Goal: Task Accomplishment & Management: Complete application form

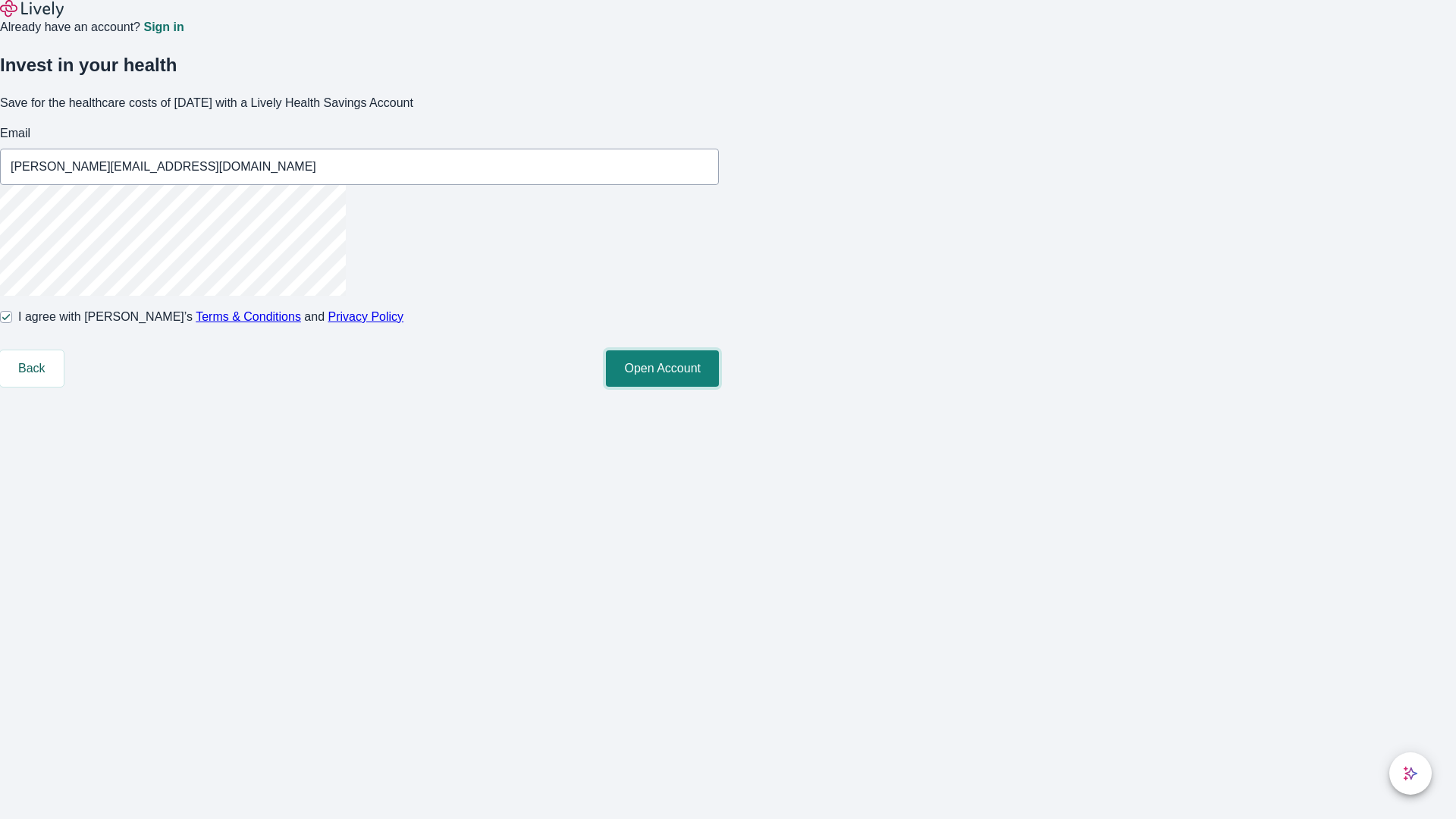
click at [719, 387] on button "Open Account" at bounding box center [662, 368] width 113 height 36
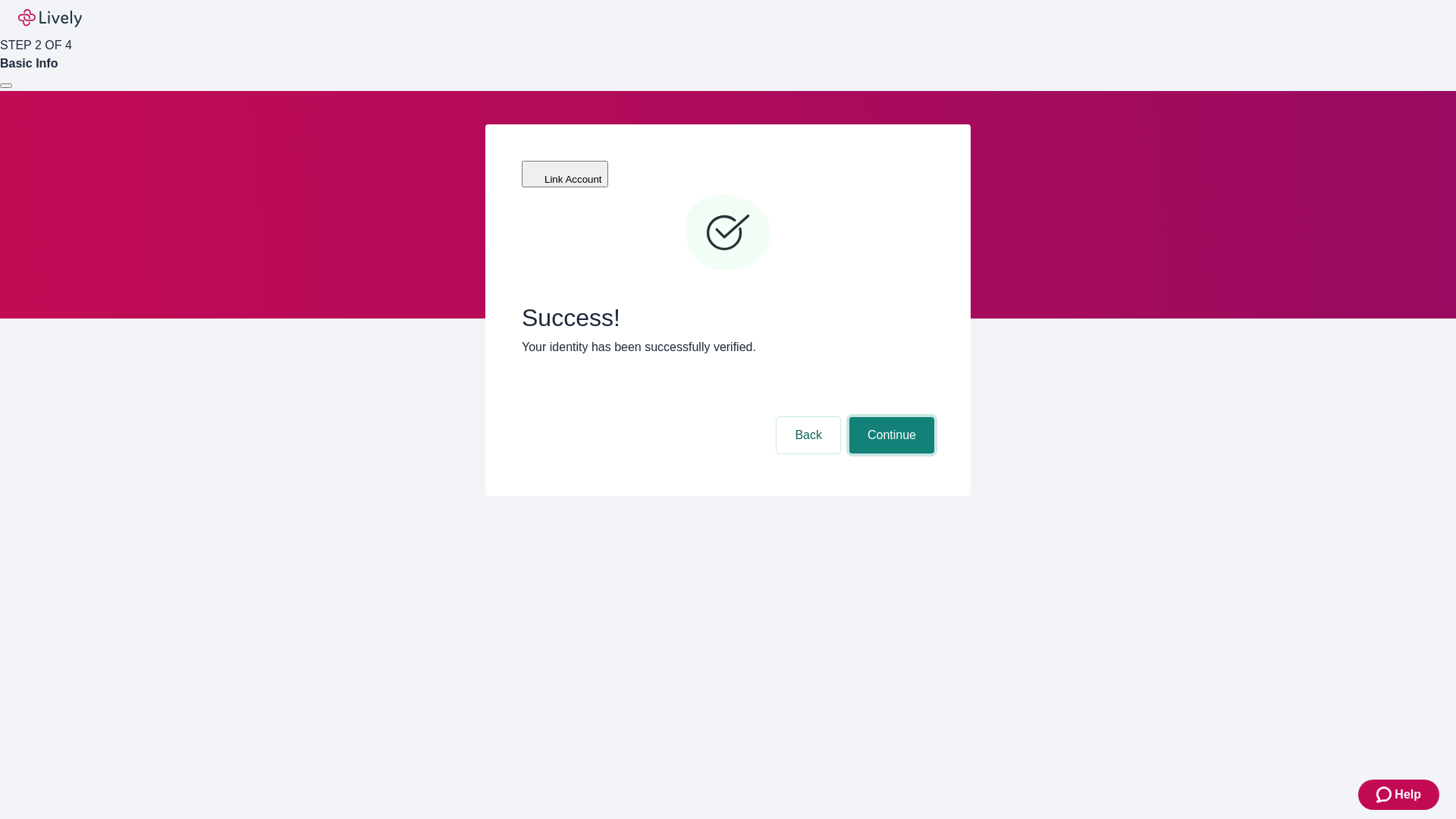
click at [889, 417] on button "Continue" at bounding box center [892, 434] width 85 height 36
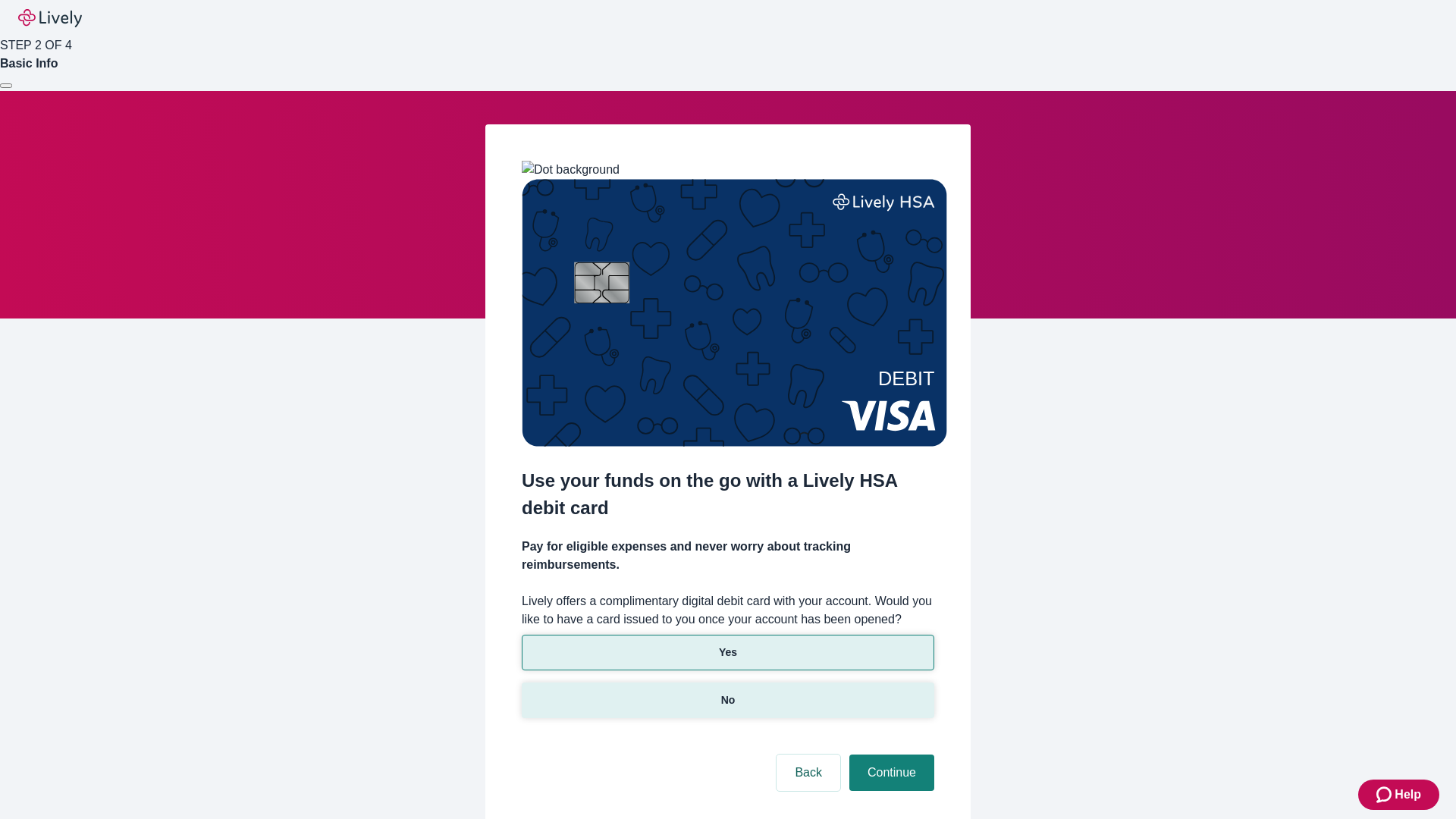
click at [727, 692] on p "No" at bounding box center [728, 700] width 14 height 16
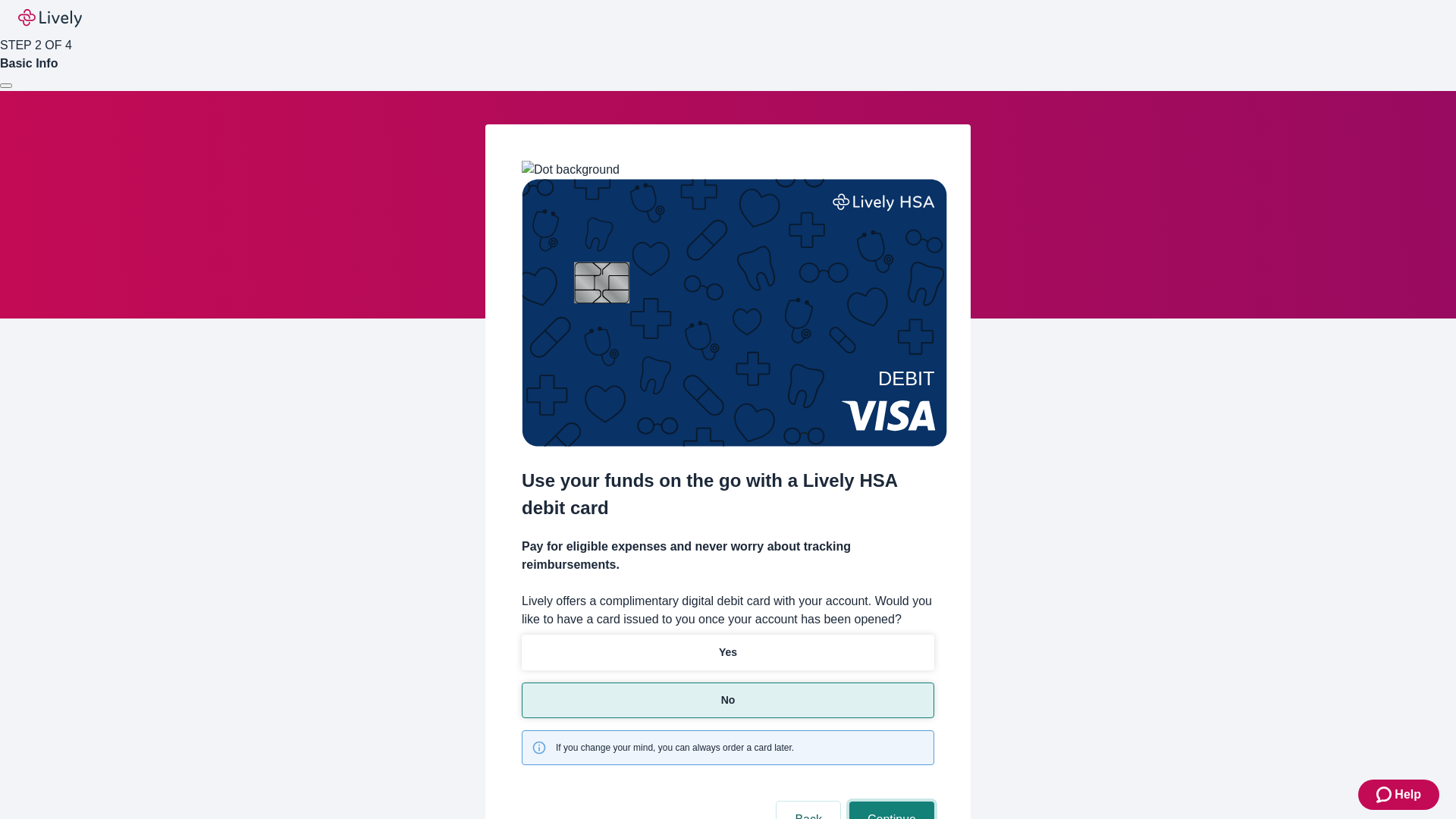
click at [889, 801] on button "Continue" at bounding box center [892, 819] width 85 height 36
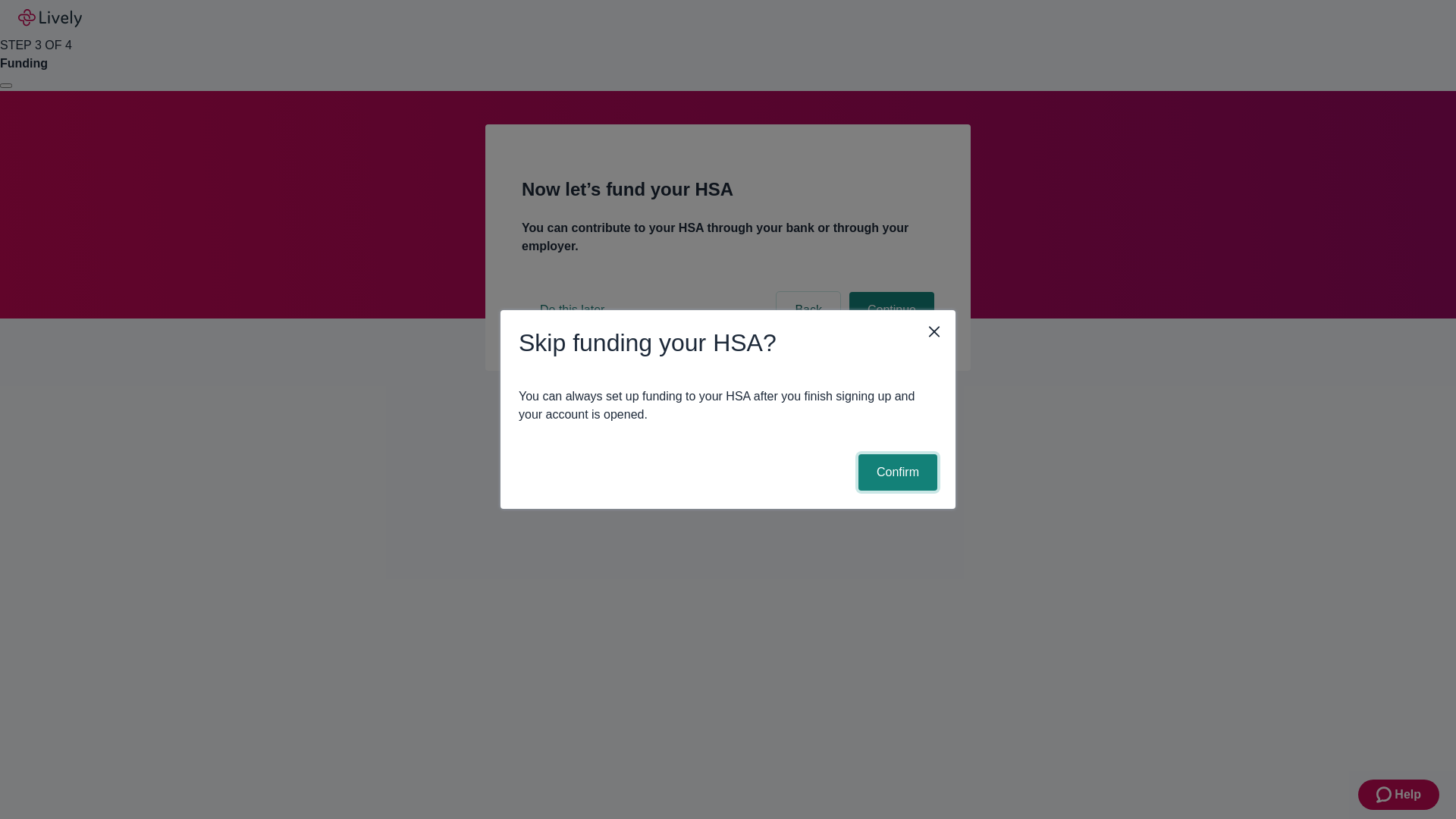
click at [895, 472] on button "Confirm" at bounding box center [897, 472] width 79 height 36
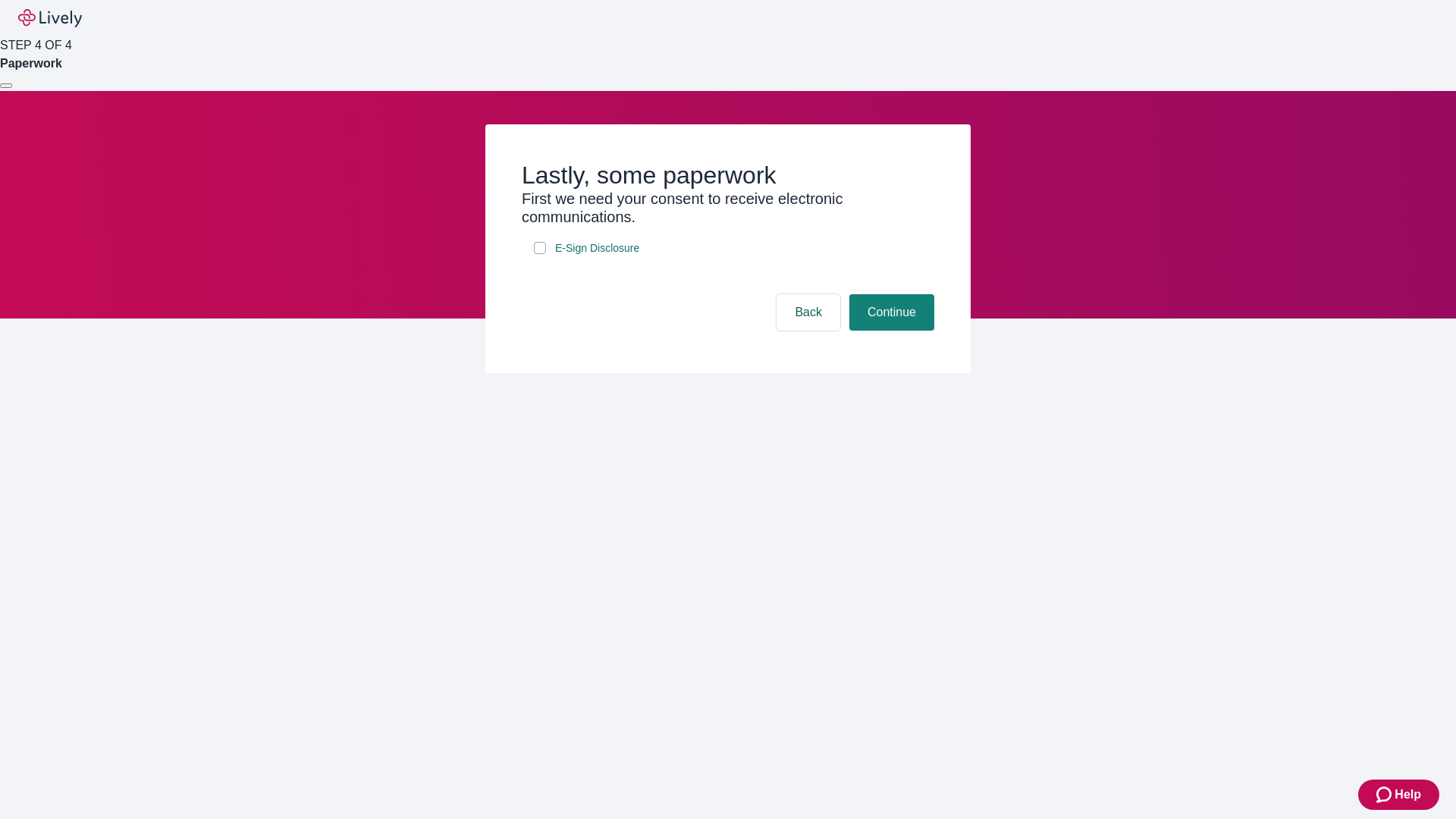
click at [540, 254] on input "E-Sign Disclosure" at bounding box center [539, 248] width 12 height 12
checkbox input "true"
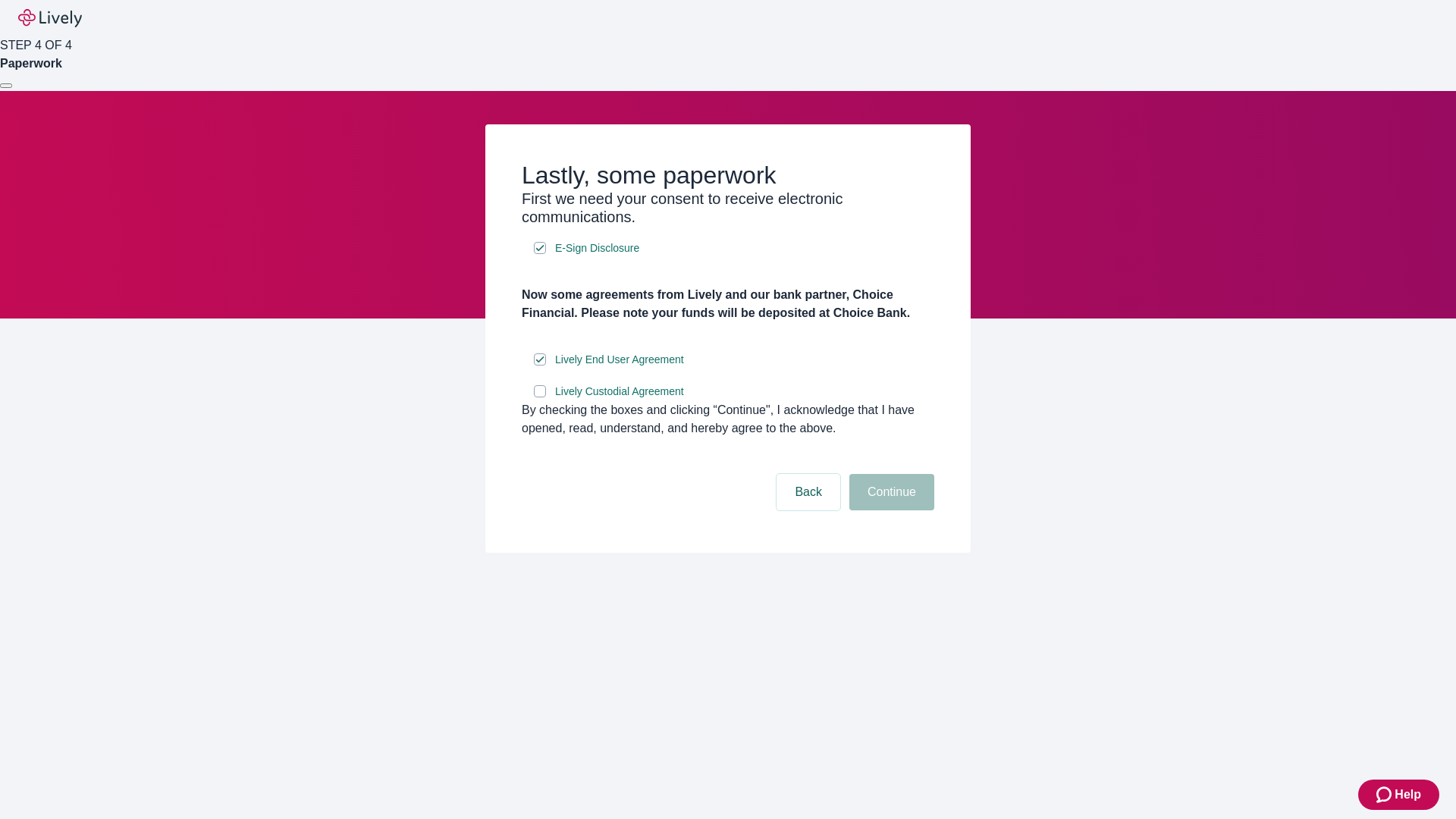
click at [540, 397] on input "Lively Custodial Agreement" at bounding box center [539, 391] width 12 height 12
checkbox input "true"
click at [889, 510] on button "Continue" at bounding box center [892, 491] width 85 height 36
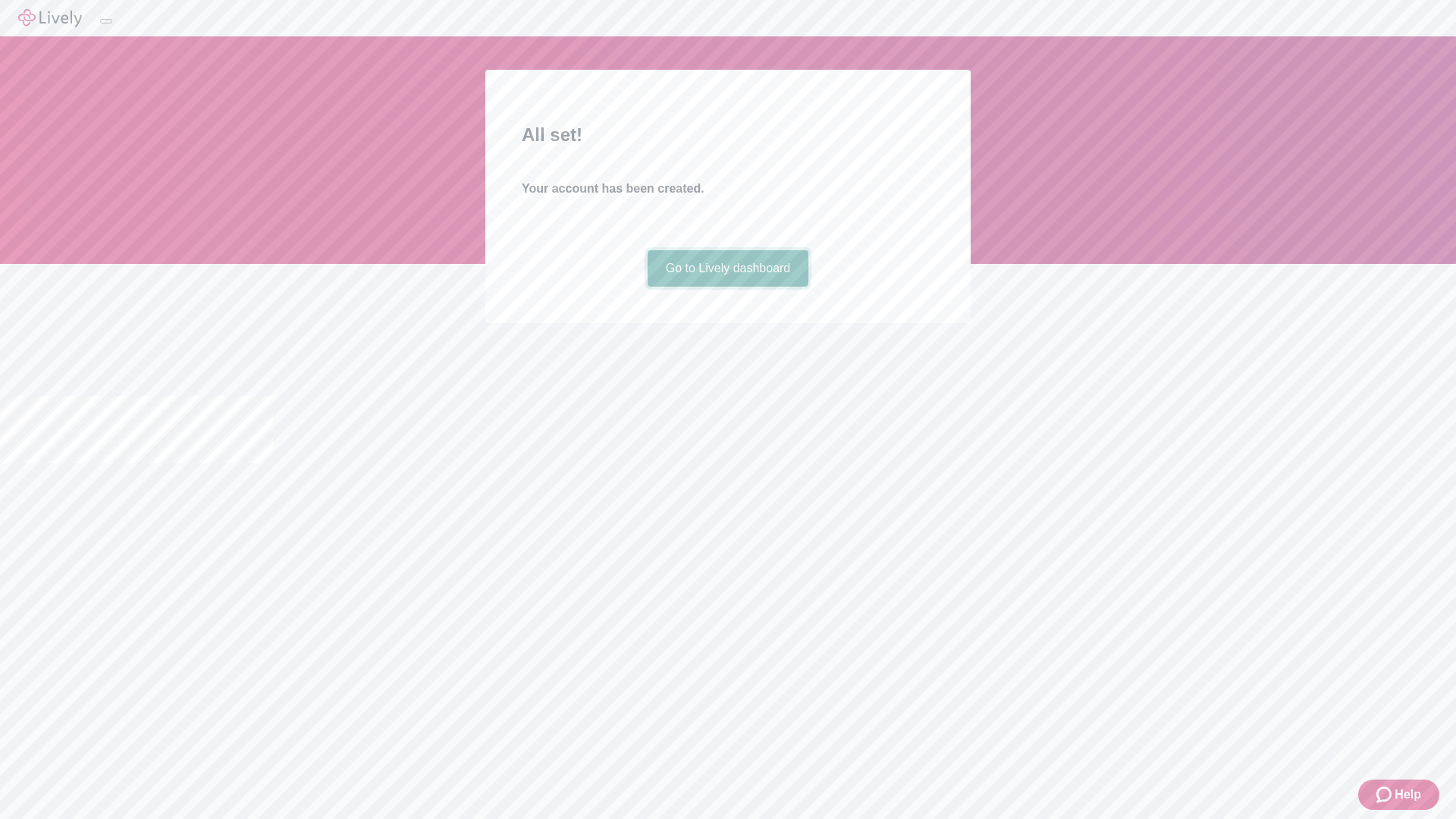
click at [727, 287] on link "Go to Lively dashboard" at bounding box center [728, 268] width 162 height 36
